Goal: Check status: Check status

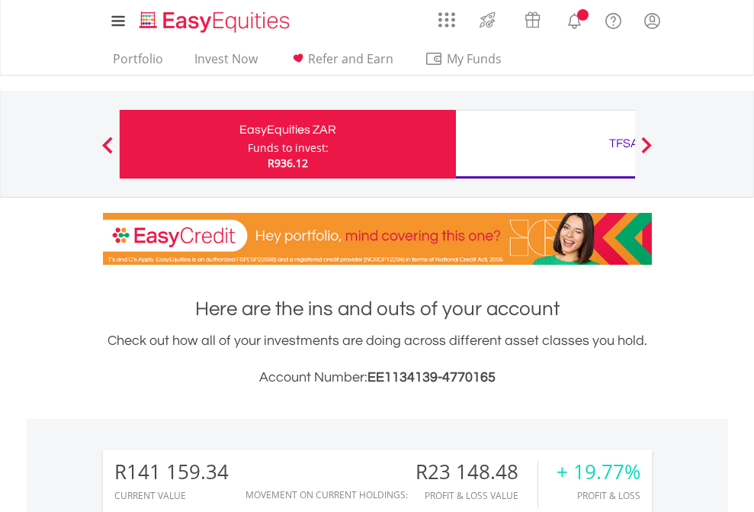
scroll to position [146, 239]
click at [248, 144] on div "Funds to invest:" at bounding box center [288, 147] width 81 height 15
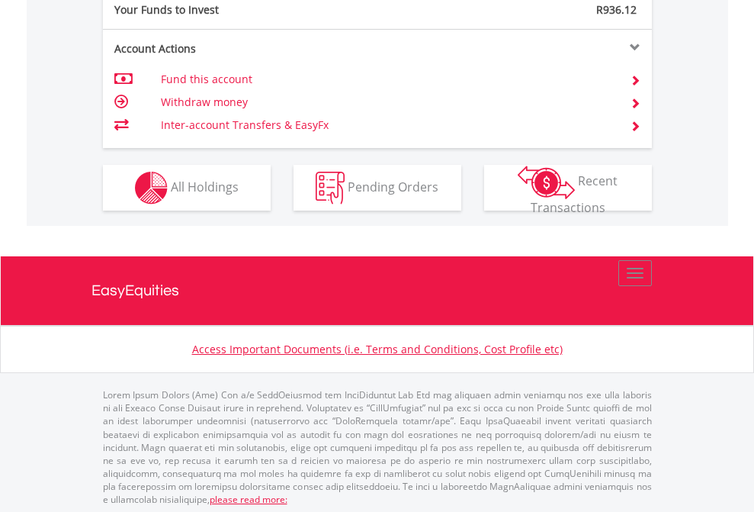
scroll to position [1523, 0]
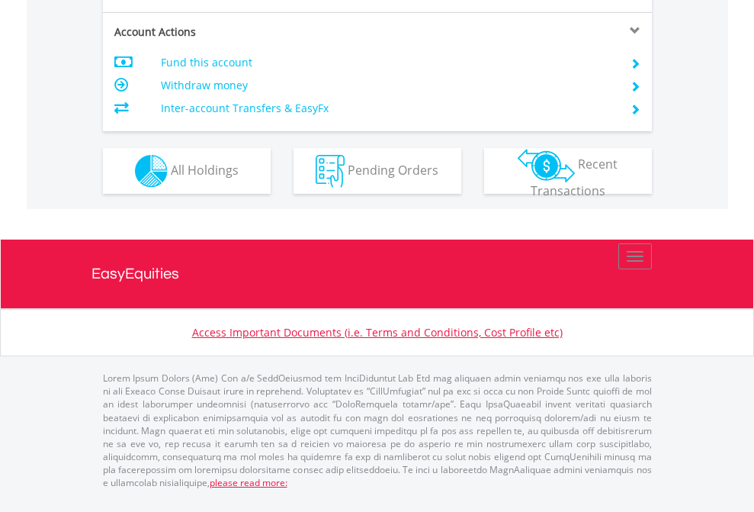
scroll to position [1431, 0]
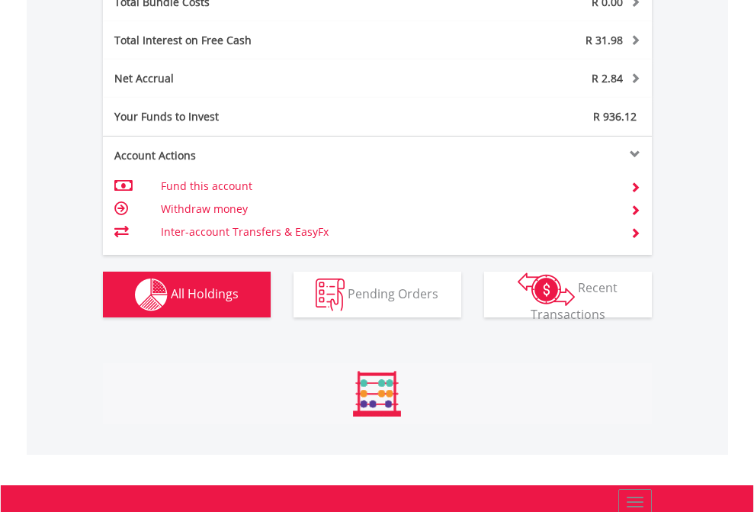
scroll to position [1787, 0]
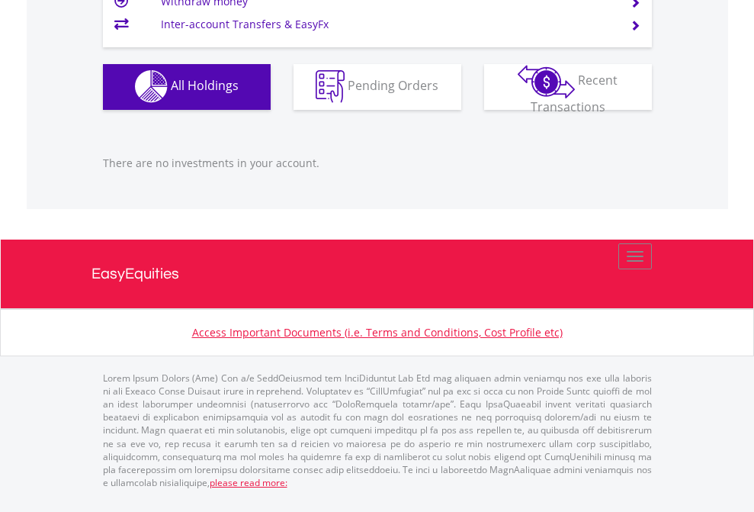
scroll to position [146, 239]
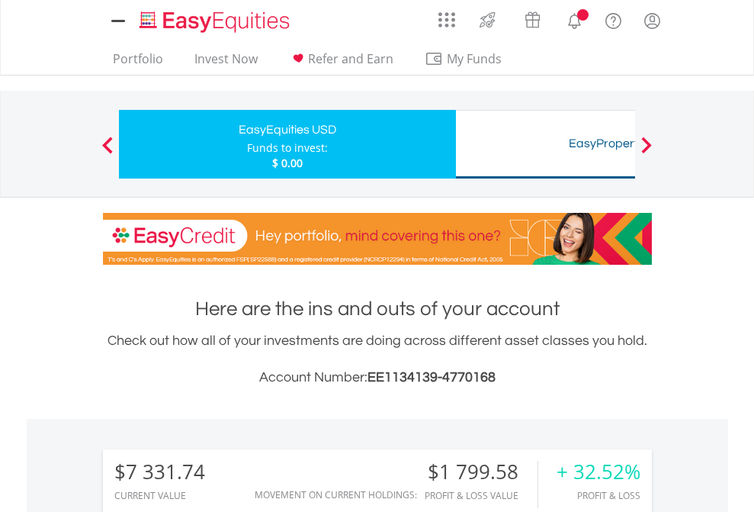
scroll to position [146, 239]
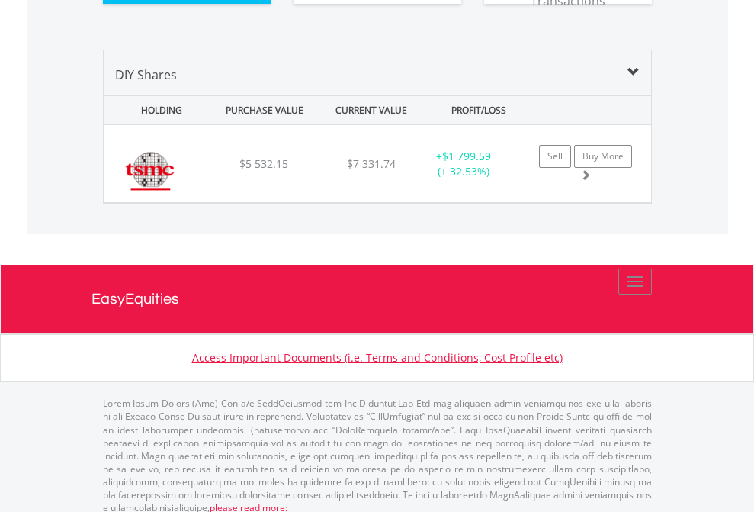
scroll to position [1696, 0]
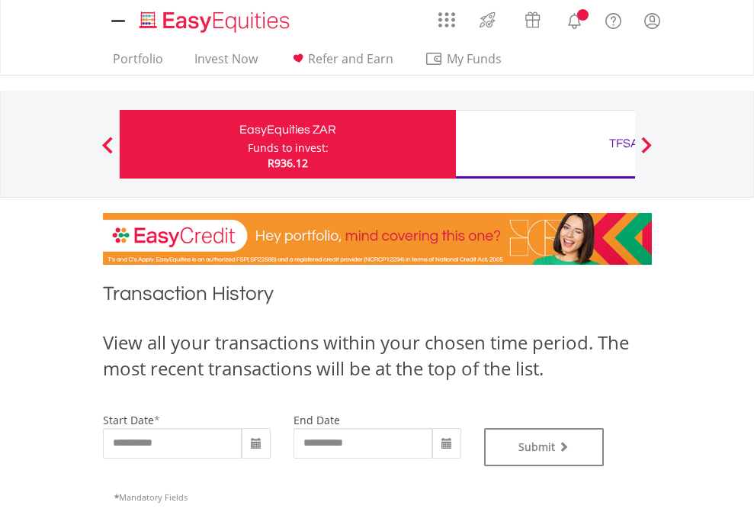
type input "**********"
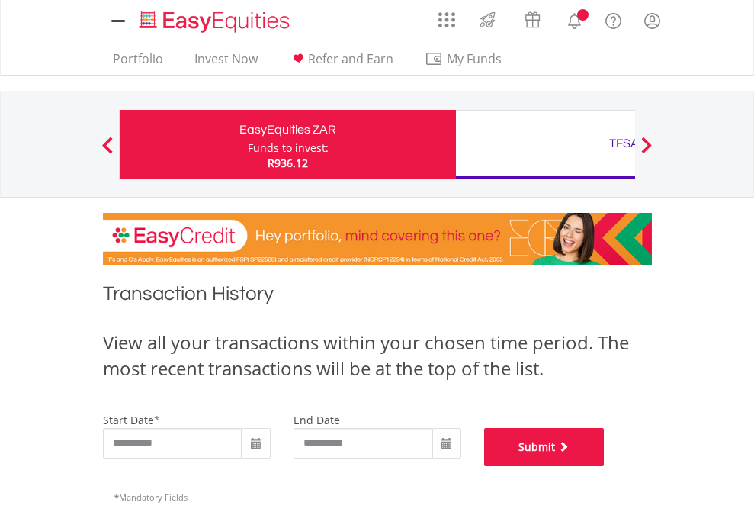
click at [605, 466] on button "Submit" at bounding box center [544, 447] width 120 height 38
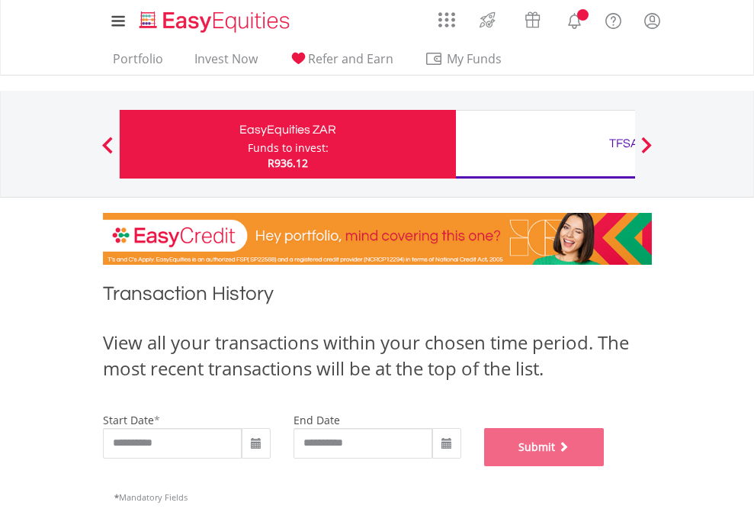
scroll to position [618, 0]
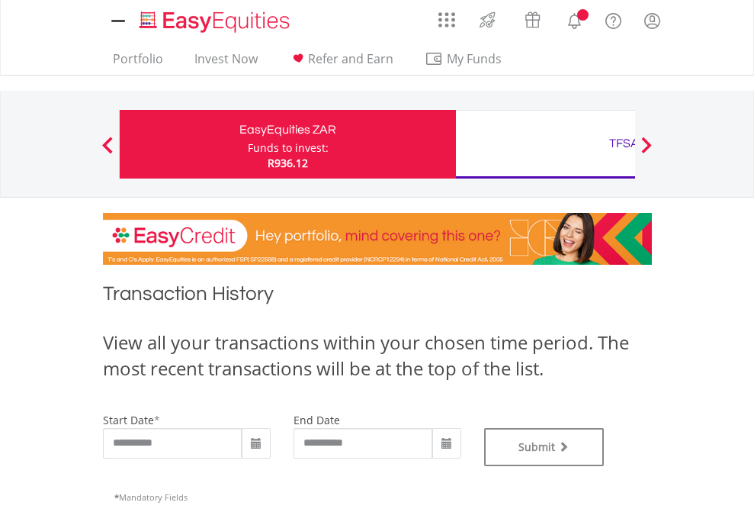
click at [545, 144] on div "TFSA" at bounding box center [624, 143] width 318 height 21
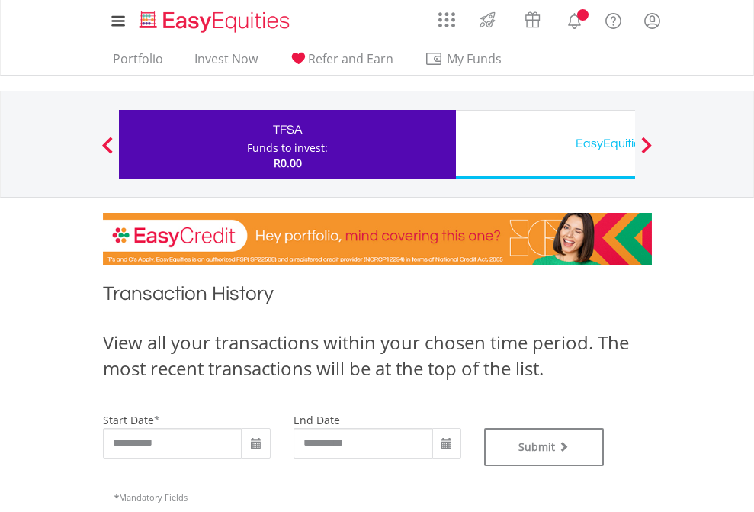
type input "**********"
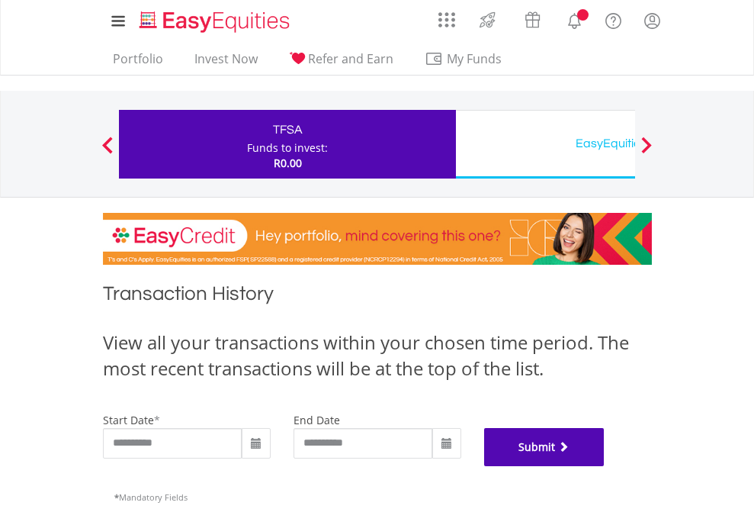
click at [605, 466] on button "Submit" at bounding box center [544, 447] width 120 height 38
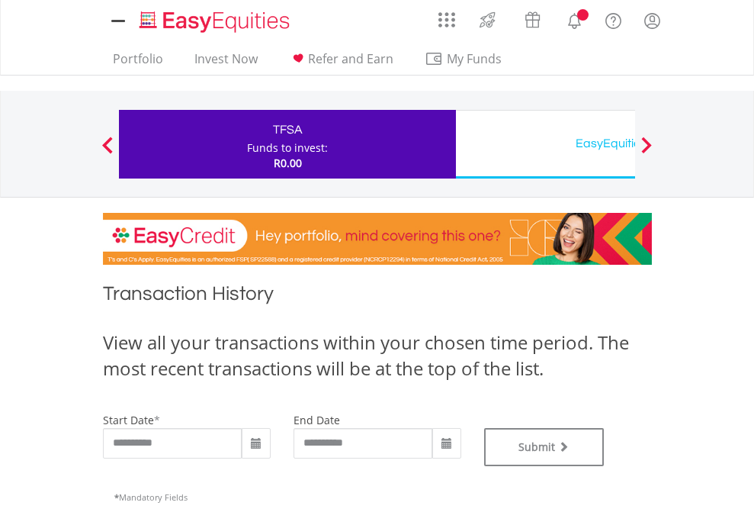
click at [545, 144] on div "EasyEquities USD" at bounding box center [624, 143] width 318 height 21
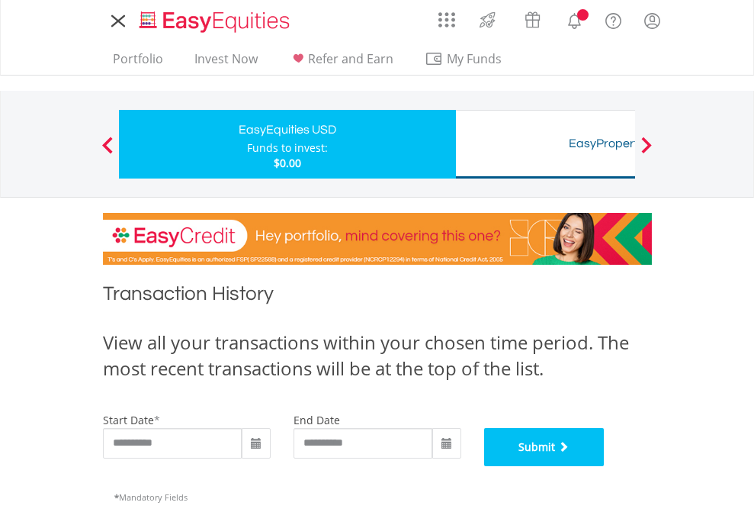
click at [605, 466] on button "Submit" at bounding box center [544, 447] width 120 height 38
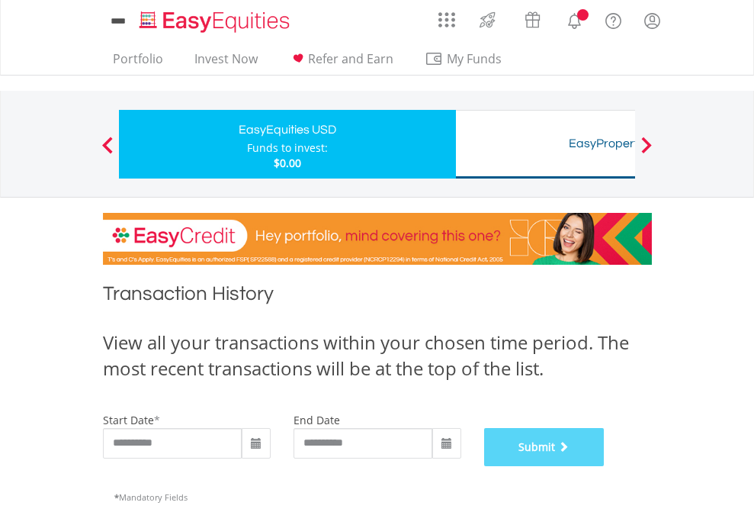
scroll to position [618, 0]
